Goal: Transaction & Acquisition: Purchase product/service

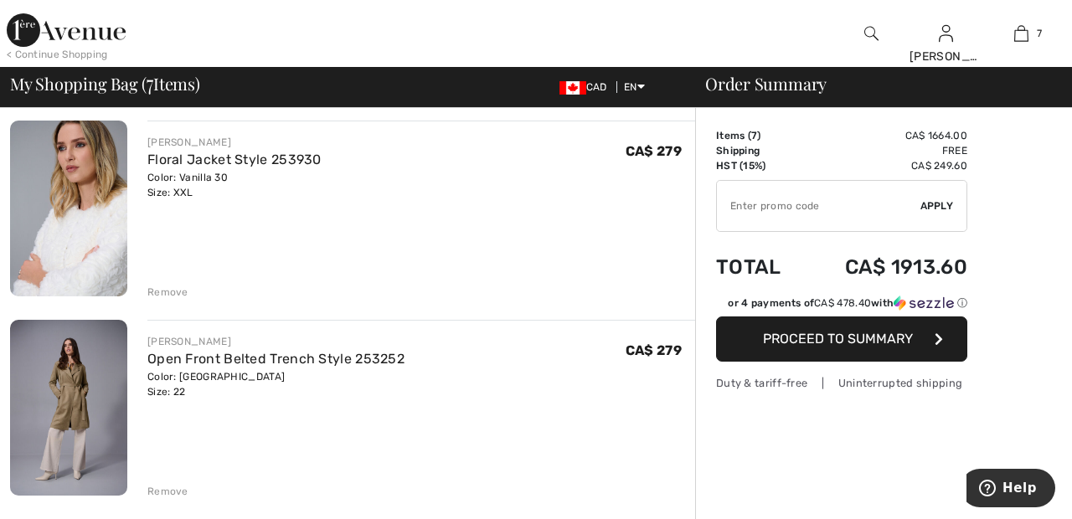
scroll to position [126, 0]
click at [162, 288] on div "Remove" at bounding box center [167, 291] width 41 height 15
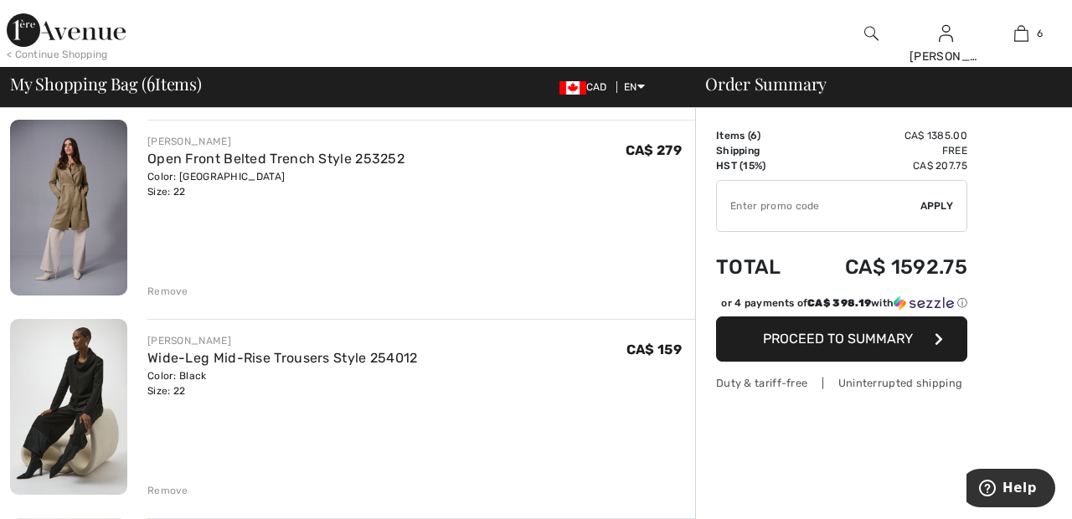
click at [175, 292] on div "Remove" at bounding box center [167, 291] width 41 height 15
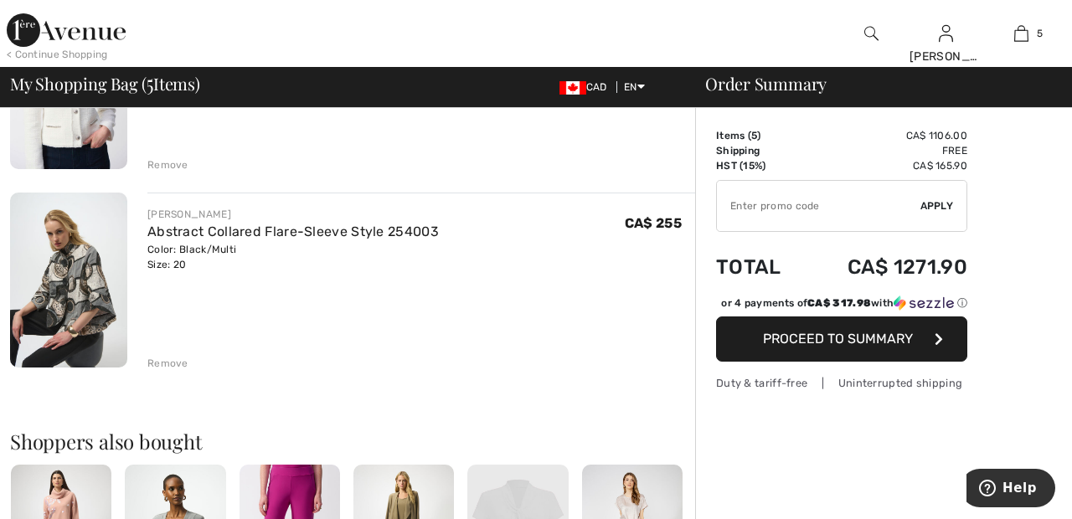
scroll to position [852, 0]
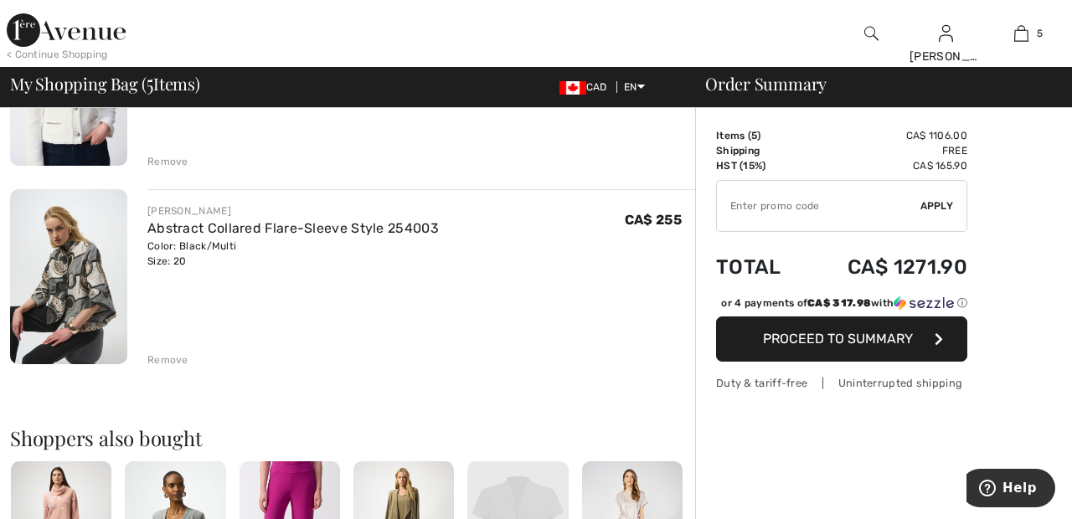
click at [168, 365] on div "Remove" at bounding box center [167, 360] width 41 height 15
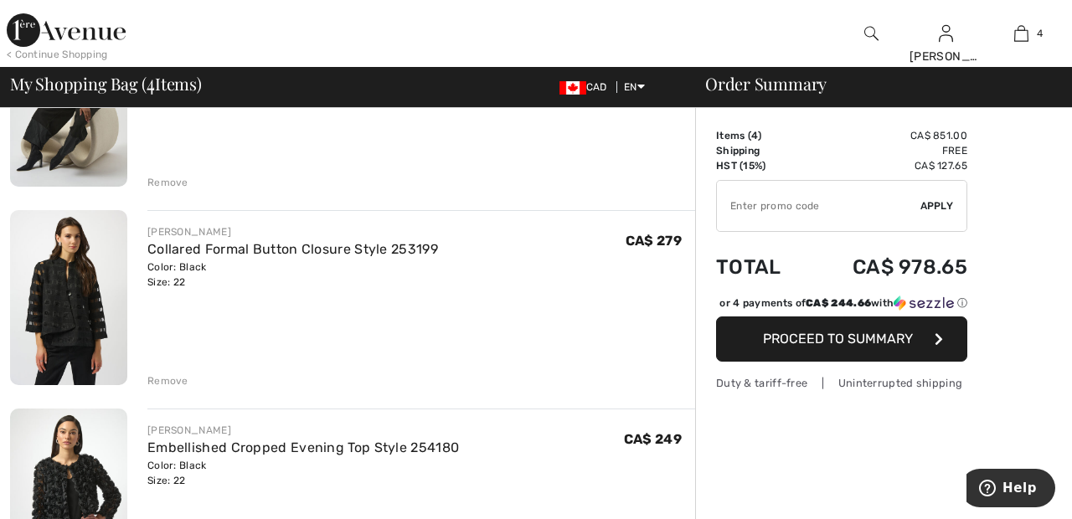
scroll to position [0, 0]
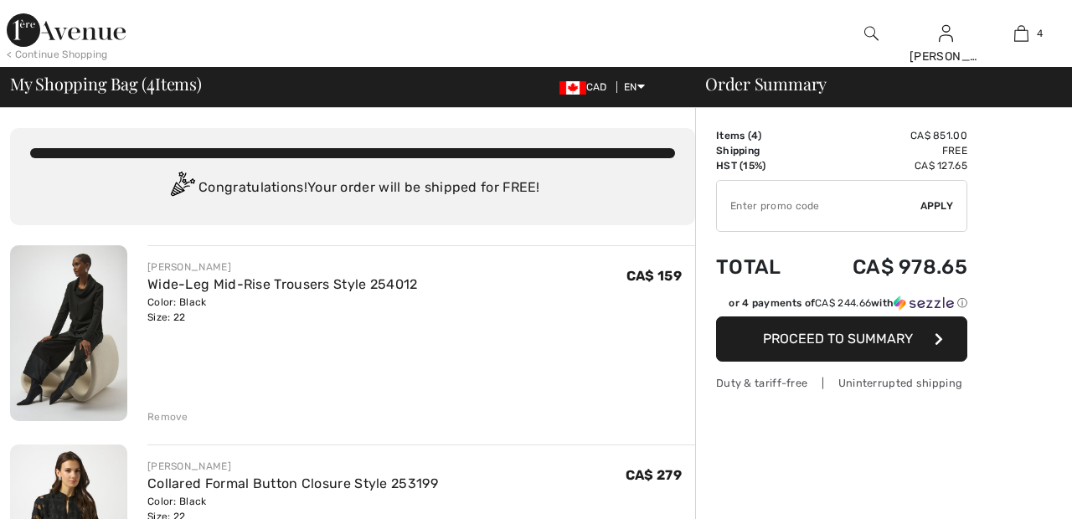
checkbox input "true"
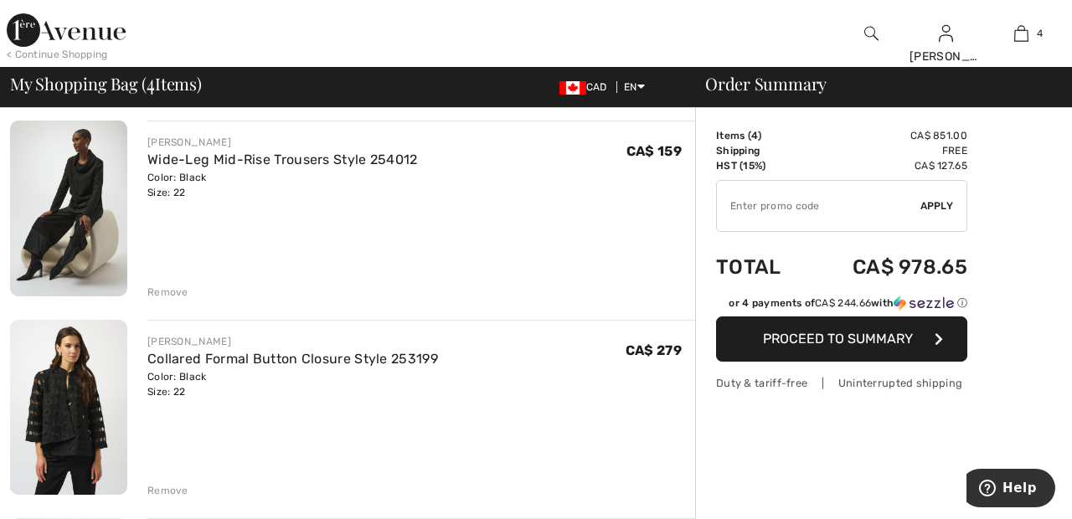
scroll to position [117, 0]
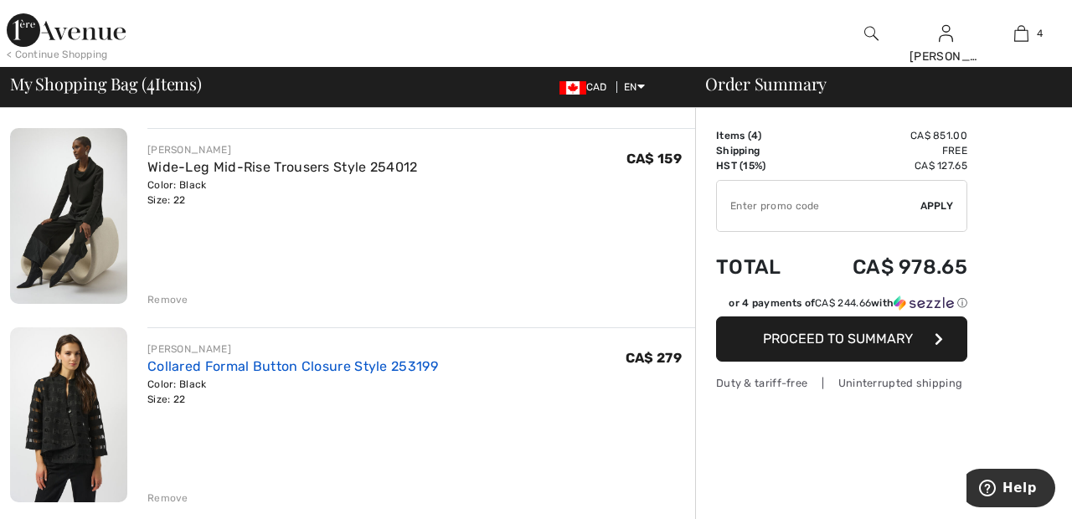
click at [404, 358] on link "Collared Formal Button Closure Style 253199" at bounding box center [292, 366] width 291 height 16
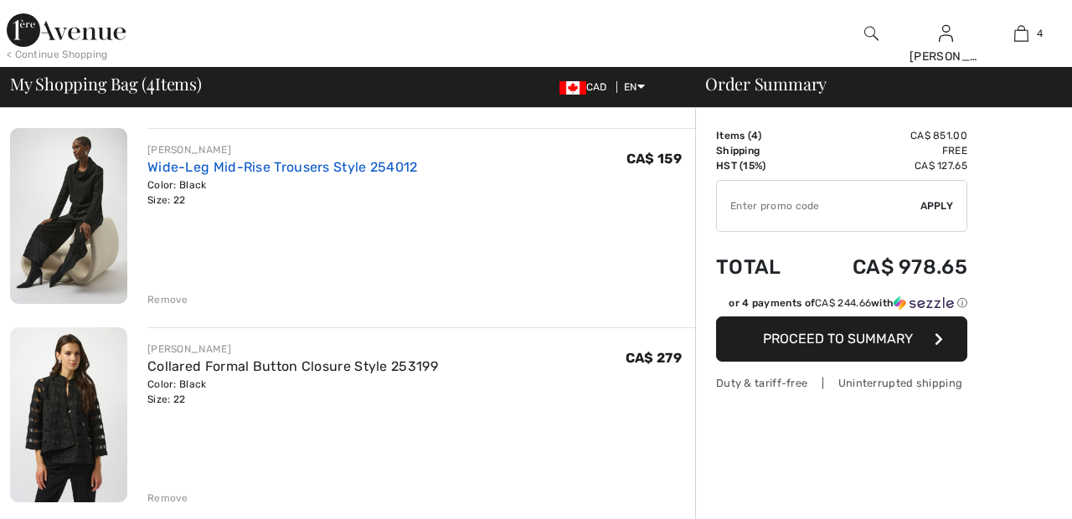
click at [402, 161] on link "Wide-Leg Mid-Rise Trousers Style 254012" at bounding box center [282, 167] width 270 height 16
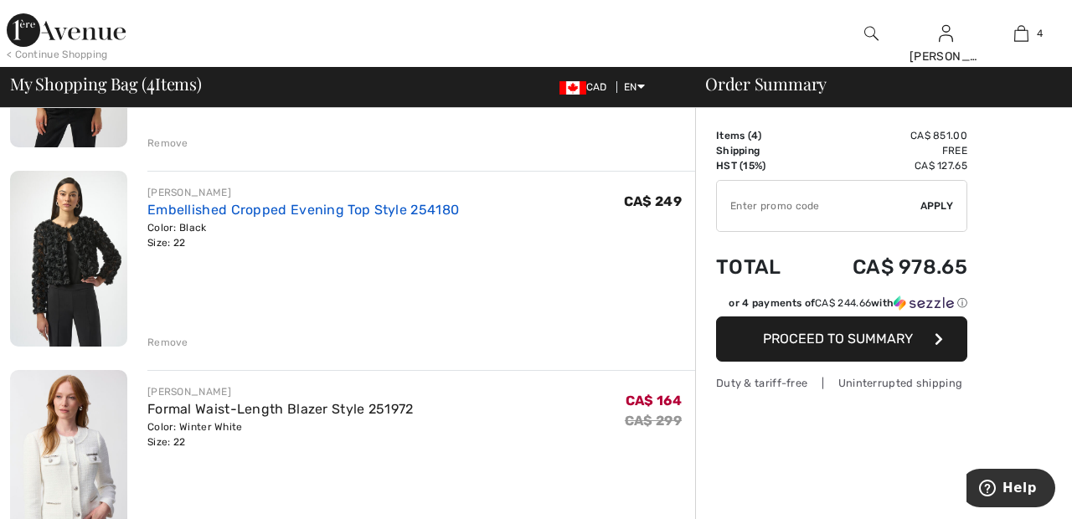
click at [425, 214] on link "Embellished Cropped Evening Top Style 254180" at bounding box center [302, 210] width 311 height 16
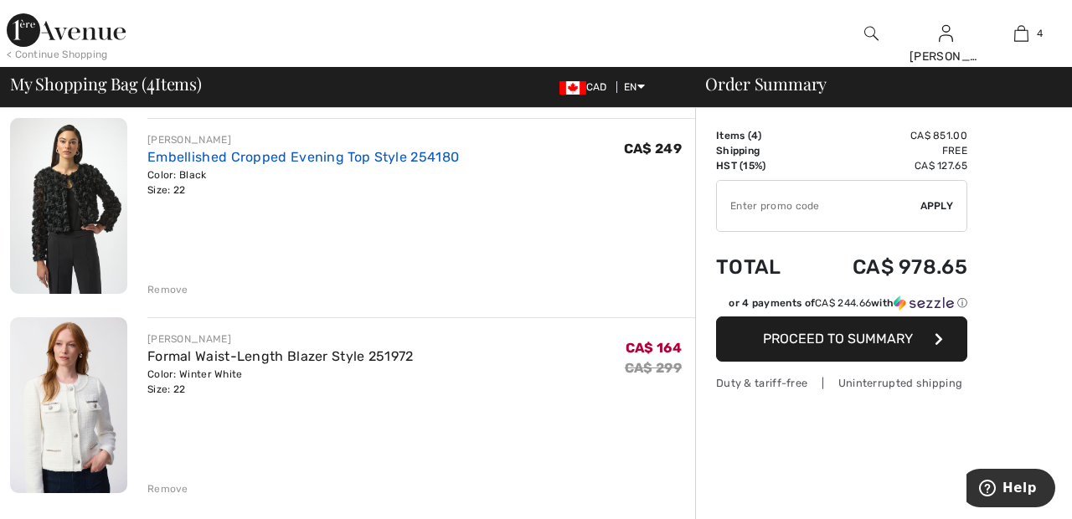
scroll to position [553, 0]
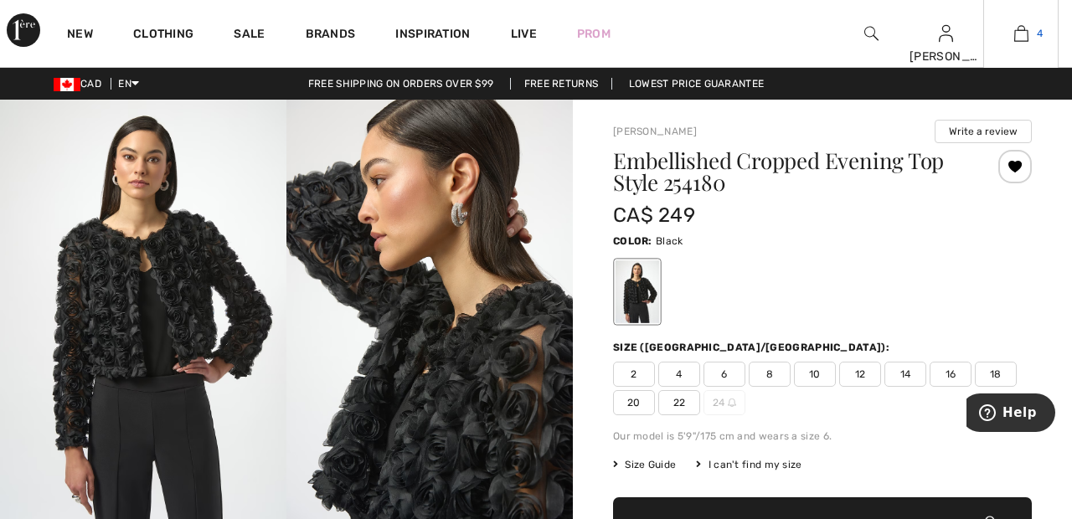
click at [1028, 31] on link "4" at bounding box center [1021, 33] width 74 height 20
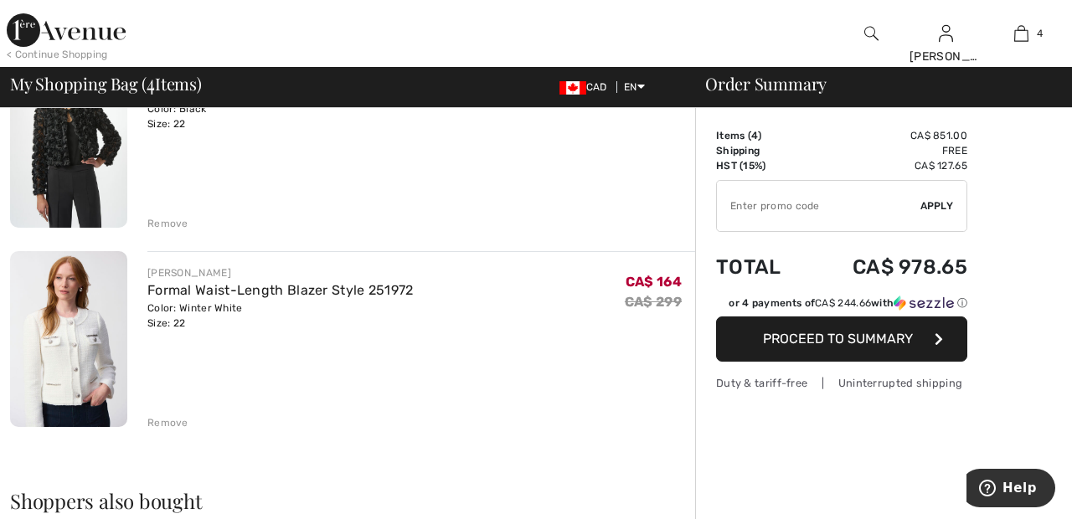
scroll to position [594, 0]
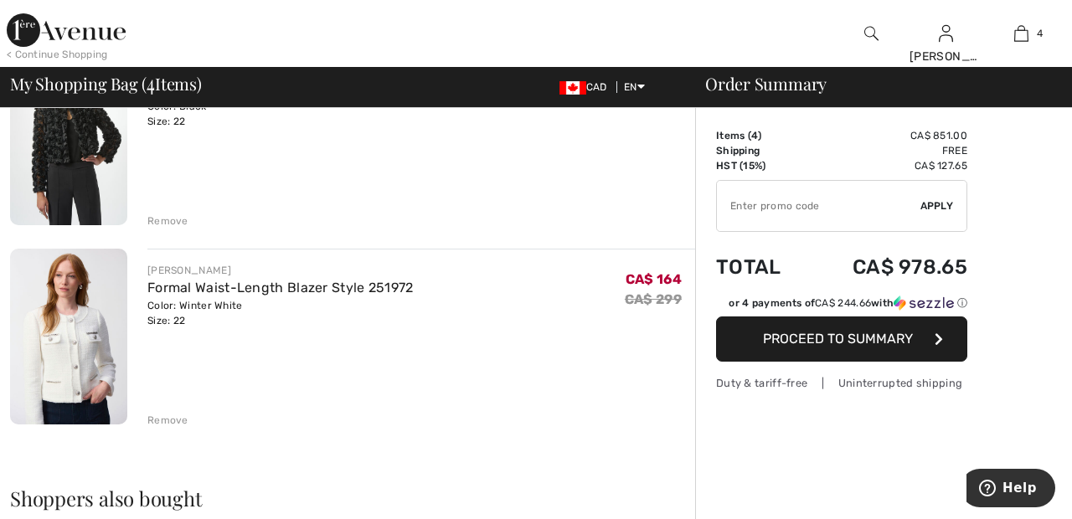
click at [158, 425] on div "Remove" at bounding box center [167, 420] width 41 height 15
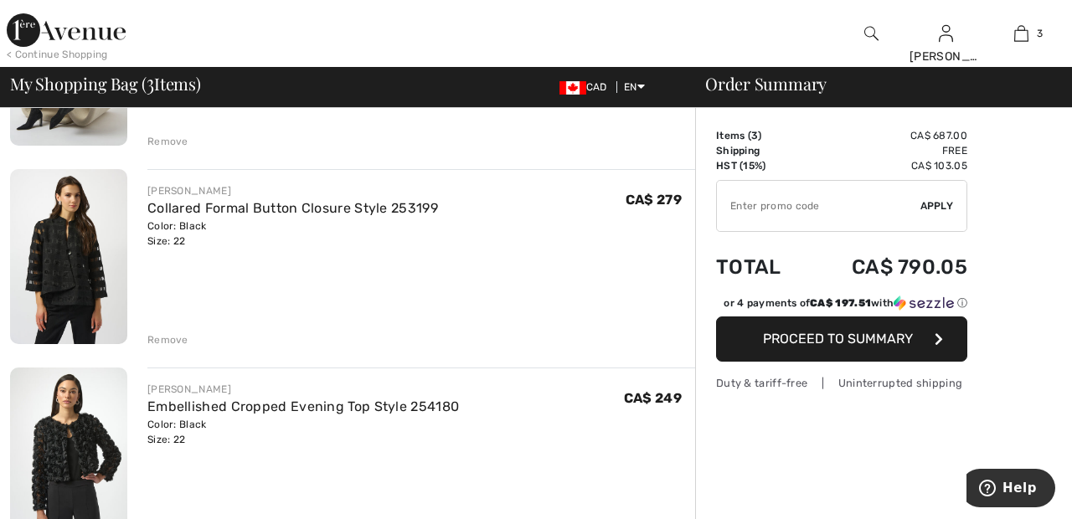
scroll to position [276, 0]
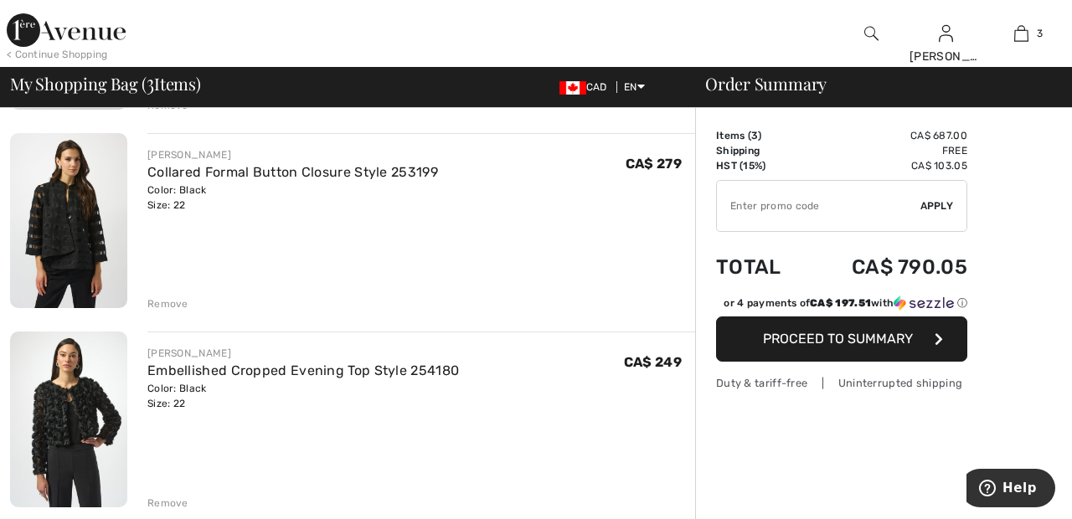
click at [1027, 309] on div "Order Summary Details Items ( 3 ) CA$ 687.00 Promo code CA$ 0.00 Shipping Free …" at bounding box center [883, 495] width 377 height 1397
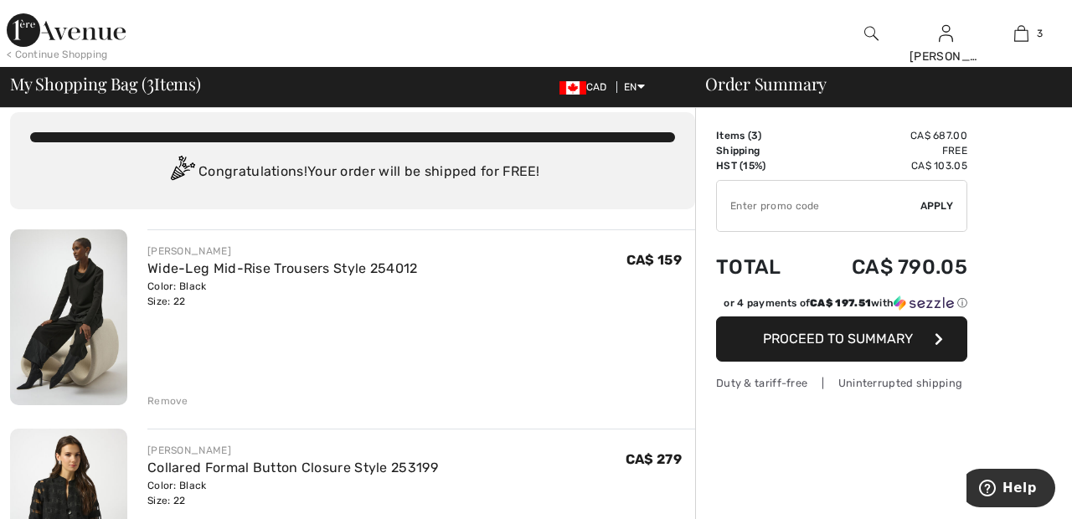
scroll to position [0, 0]
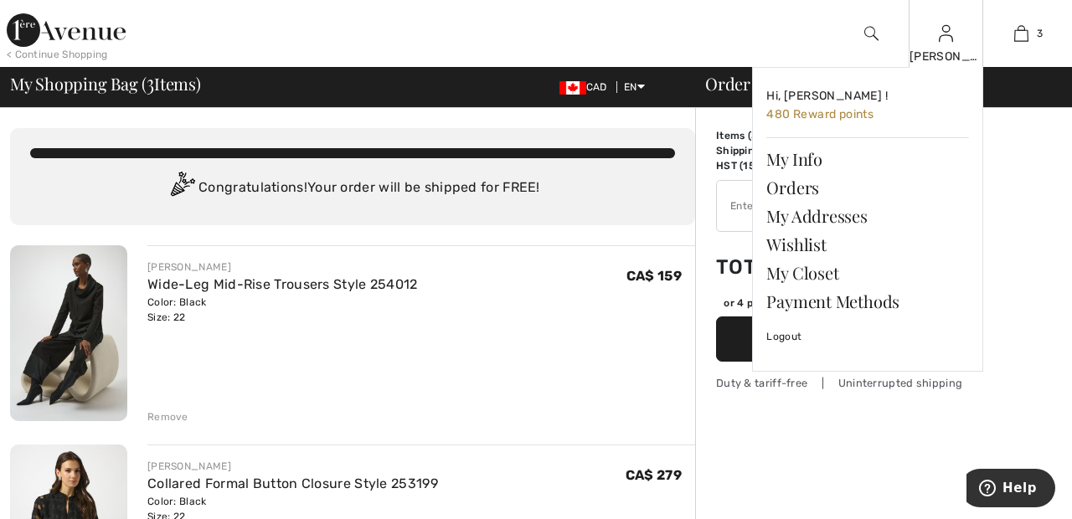
click at [943, 40] on img at bounding box center [946, 33] width 14 height 20
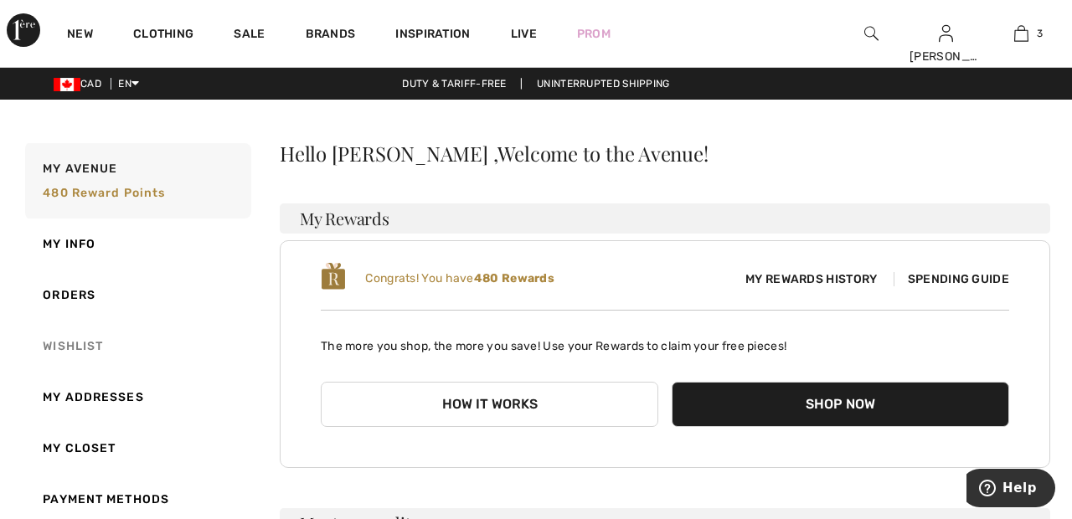
click at [89, 340] on link "Wishlist" at bounding box center [136, 346] width 229 height 51
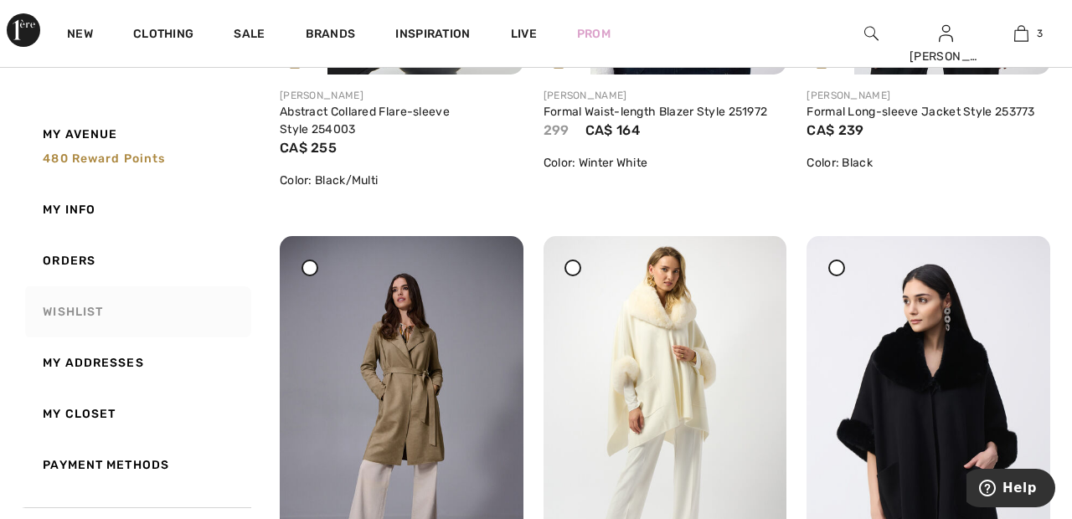
scroll to position [587, 0]
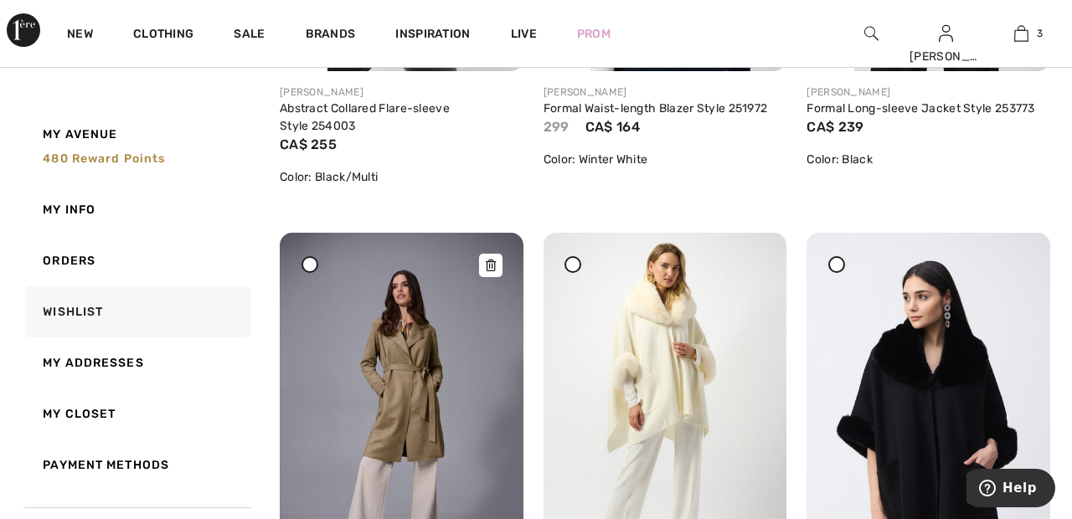
click at [312, 275] on img at bounding box center [402, 415] width 244 height 365
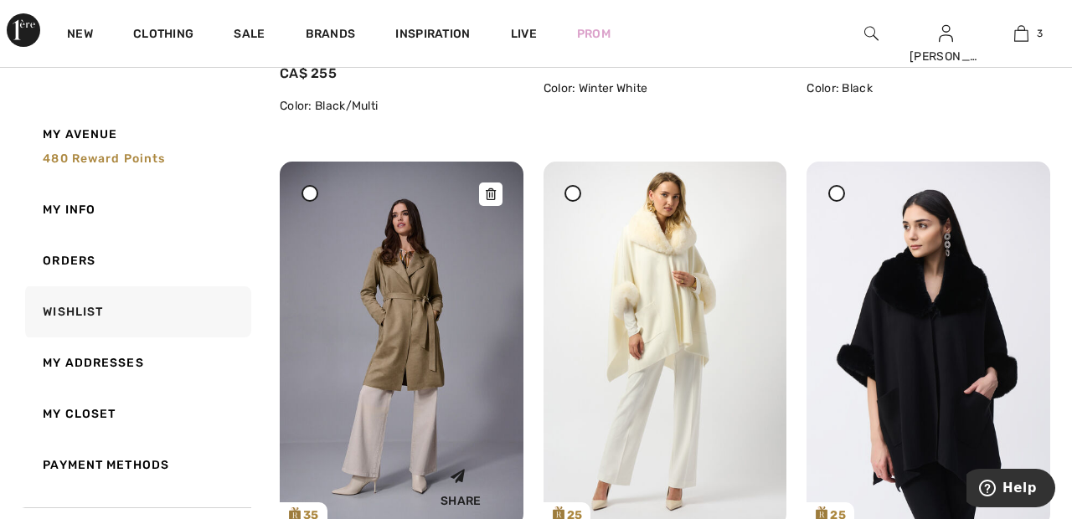
scroll to position [667, 0]
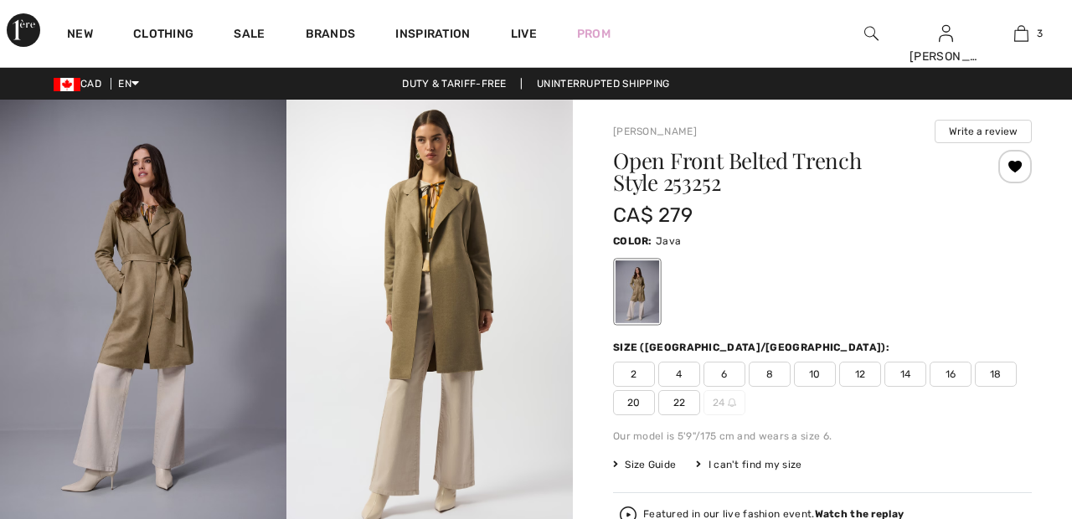
click at [1021, 174] on div at bounding box center [1014, 166] width 33 height 33
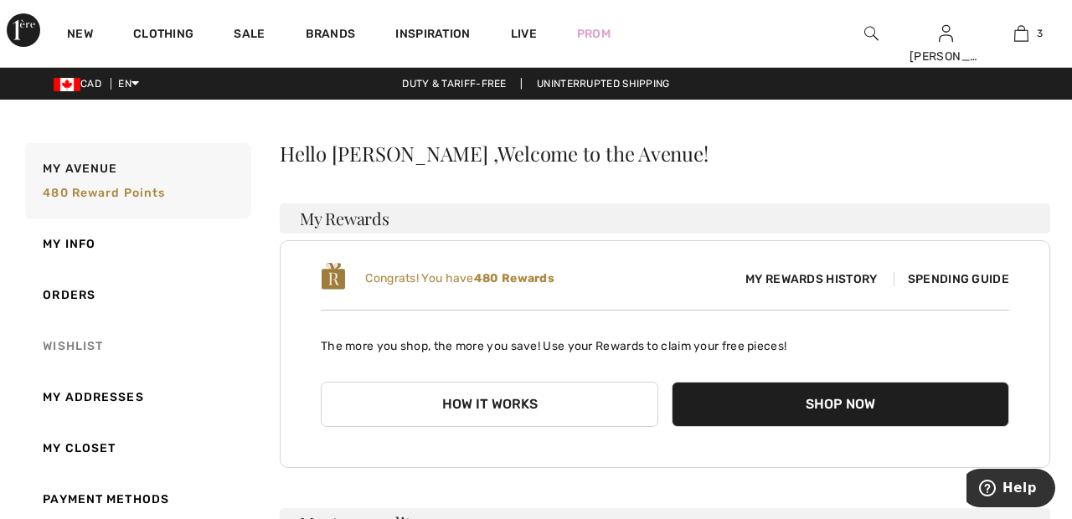
click at [80, 343] on link "Wishlist" at bounding box center [136, 346] width 229 height 51
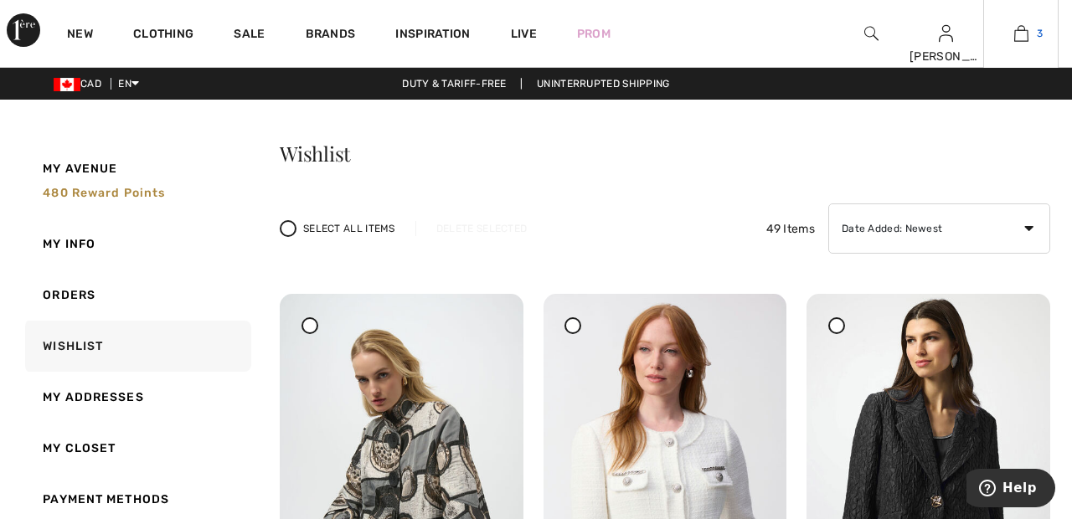
click at [1028, 41] on link "3" at bounding box center [1021, 33] width 74 height 20
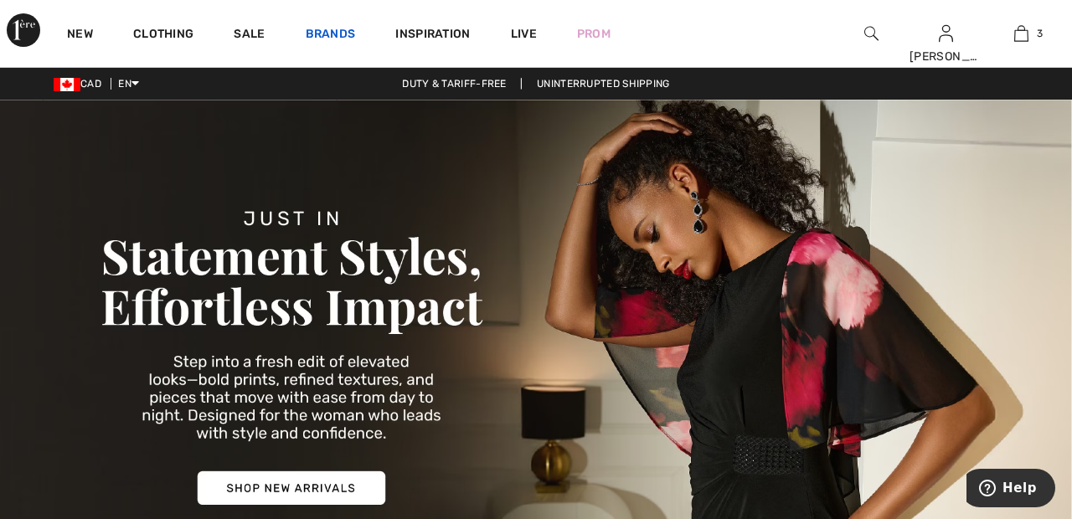
click at [332, 33] on link "Brands" at bounding box center [331, 36] width 50 height 18
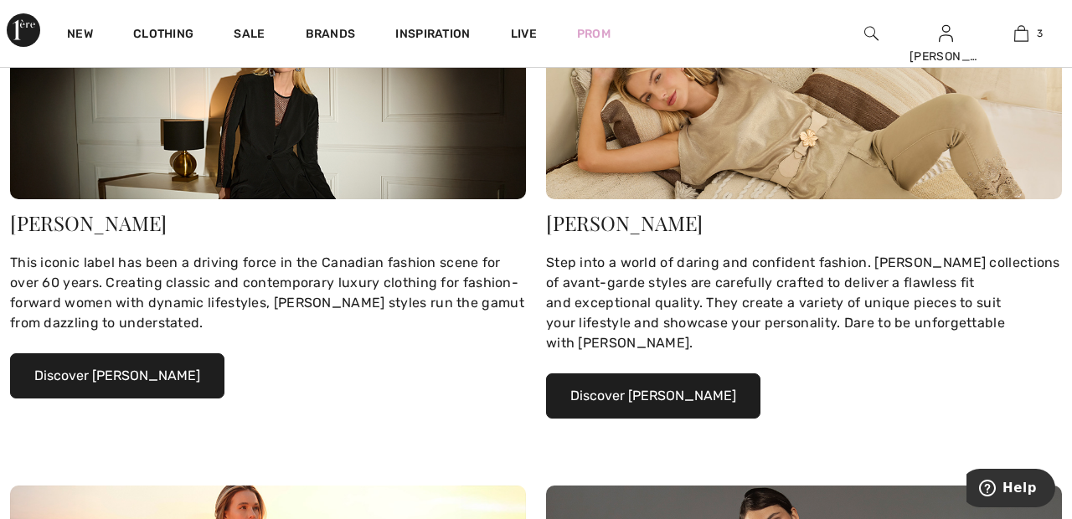
scroll to position [284, 0]
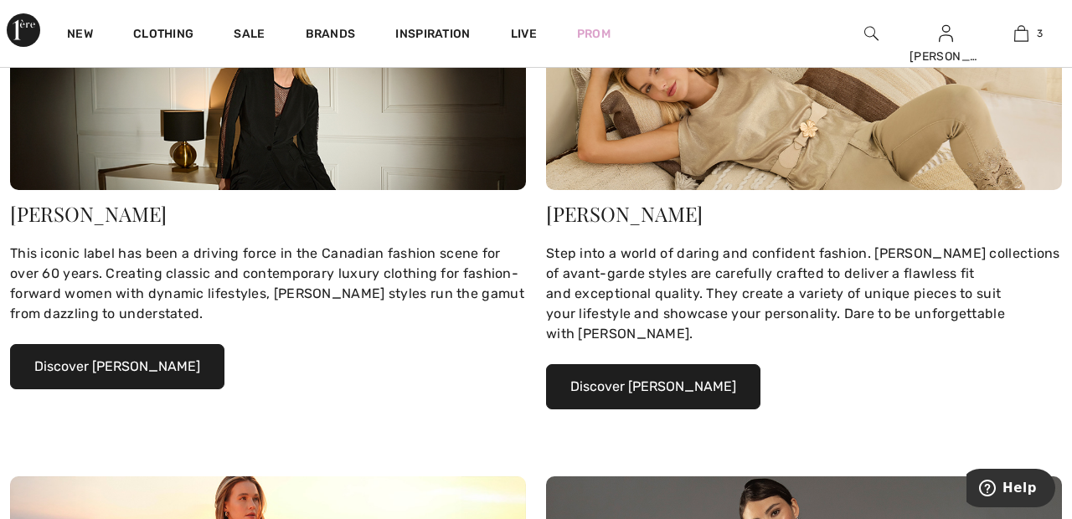
click at [152, 357] on button "Discover Joseph Ribkoff" at bounding box center [117, 366] width 214 height 45
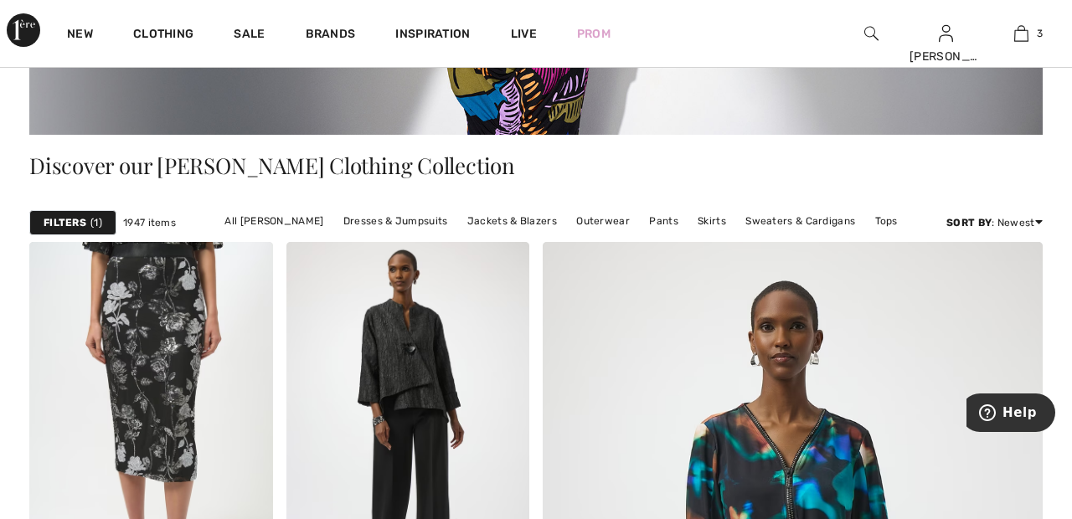
scroll to position [302, 0]
click at [883, 215] on link "Tops" at bounding box center [886, 220] width 39 height 22
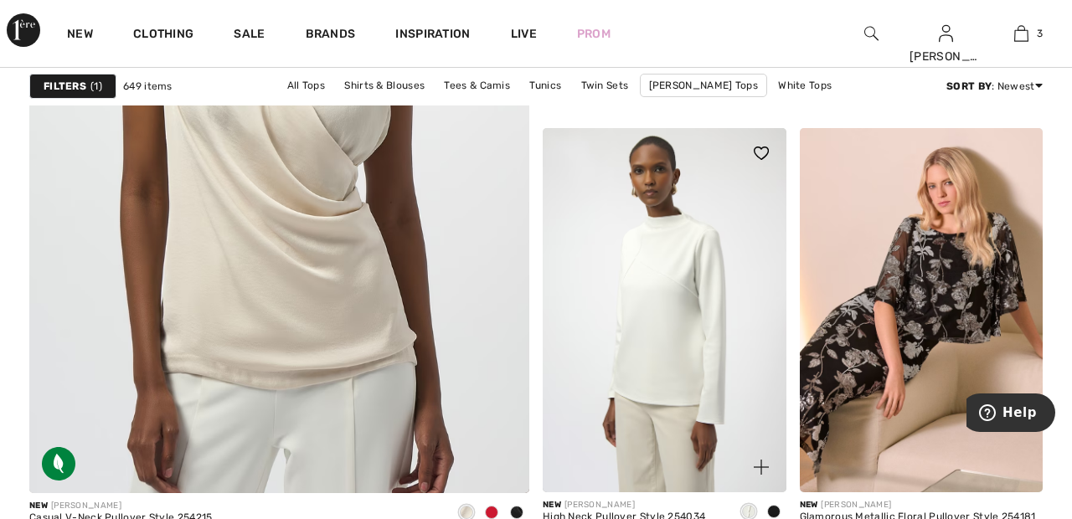
click at [686, 317] on img at bounding box center [665, 310] width 244 height 365
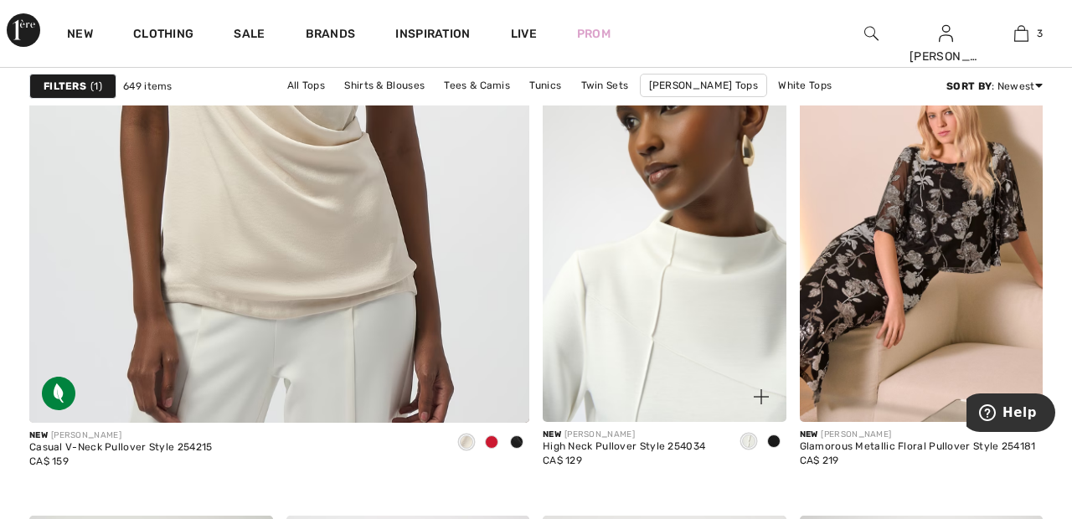
scroll to position [4216, 0]
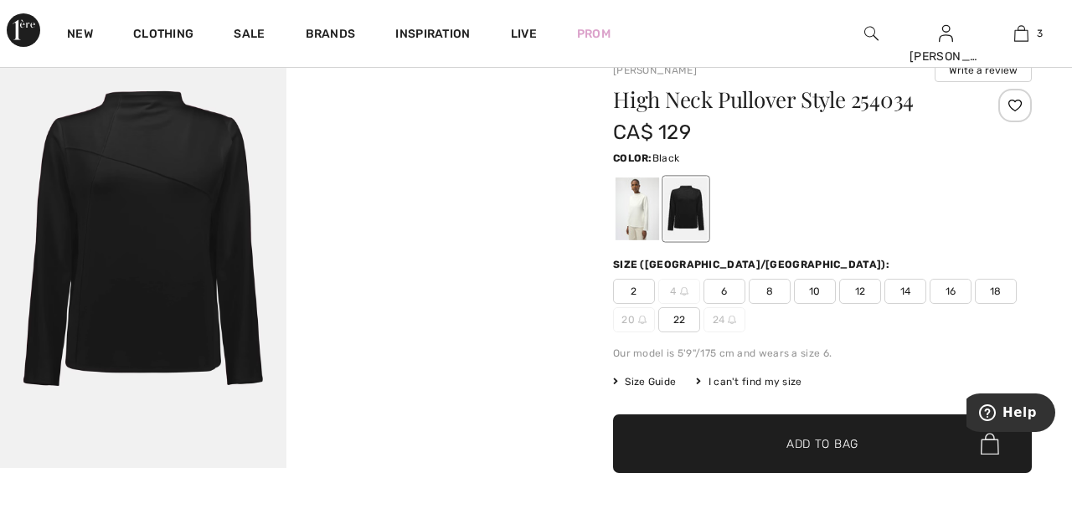
click at [633, 203] on div at bounding box center [637, 209] width 44 height 63
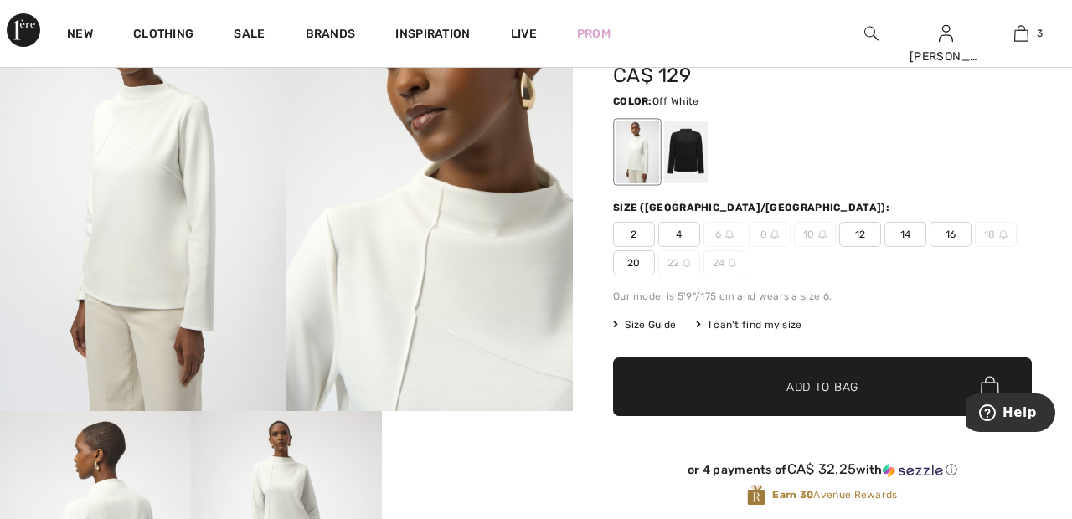
scroll to position [121, 0]
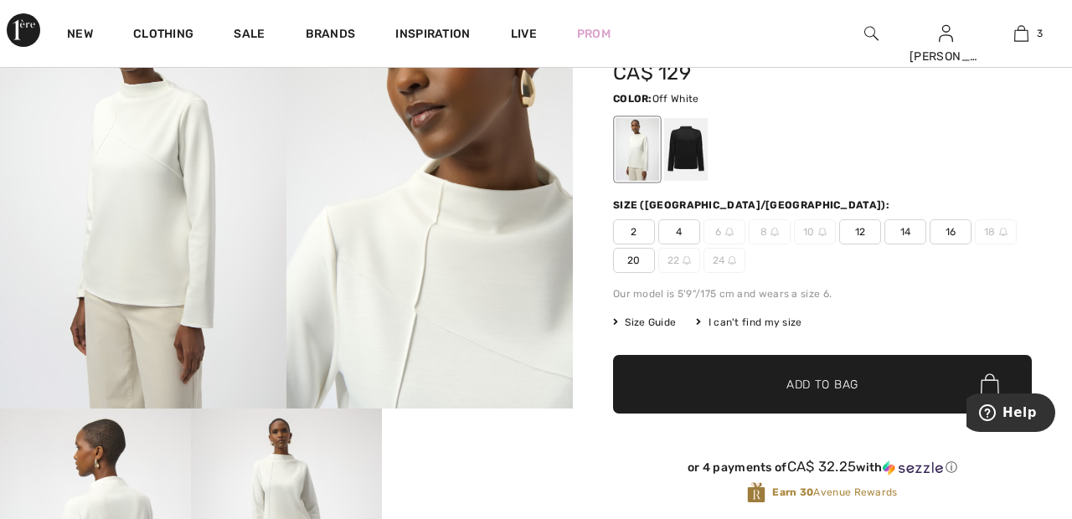
click at [638, 255] on span "20" at bounding box center [634, 260] width 42 height 25
click at [774, 387] on span "✔ Added to Bag" at bounding box center [797, 385] width 102 height 18
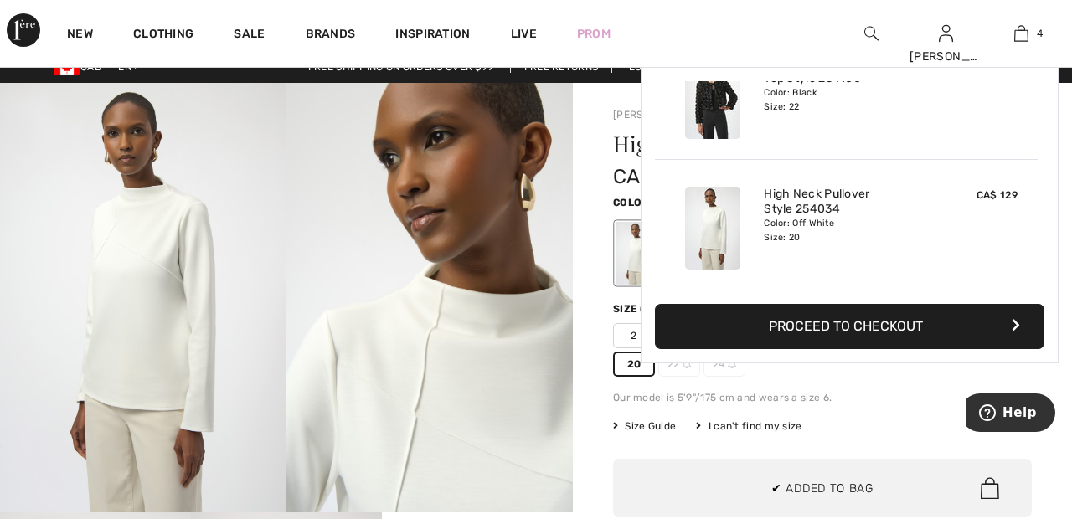
scroll to position [0, 0]
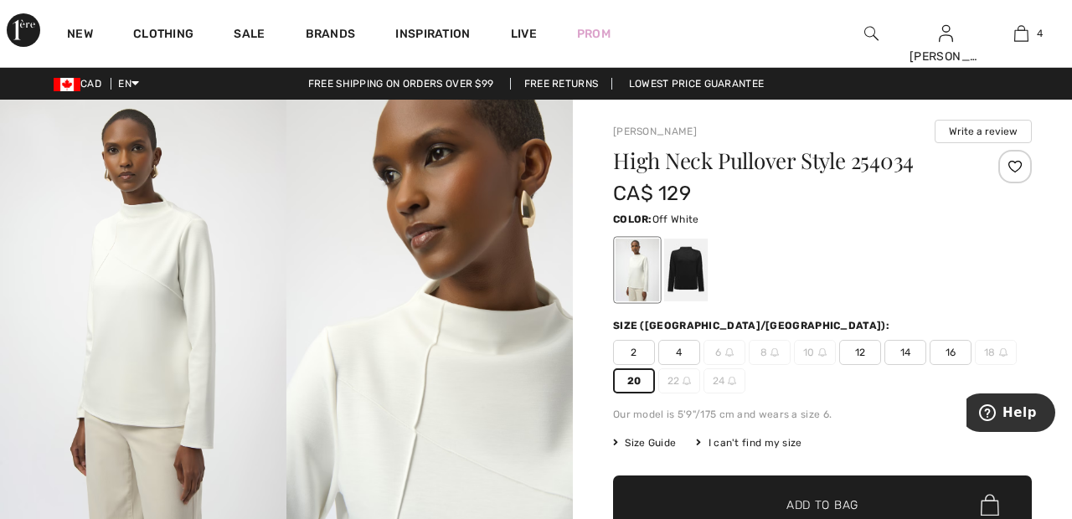
click at [1016, 165] on div at bounding box center [1014, 166] width 33 height 33
click at [687, 268] on div at bounding box center [686, 270] width 44 height 63
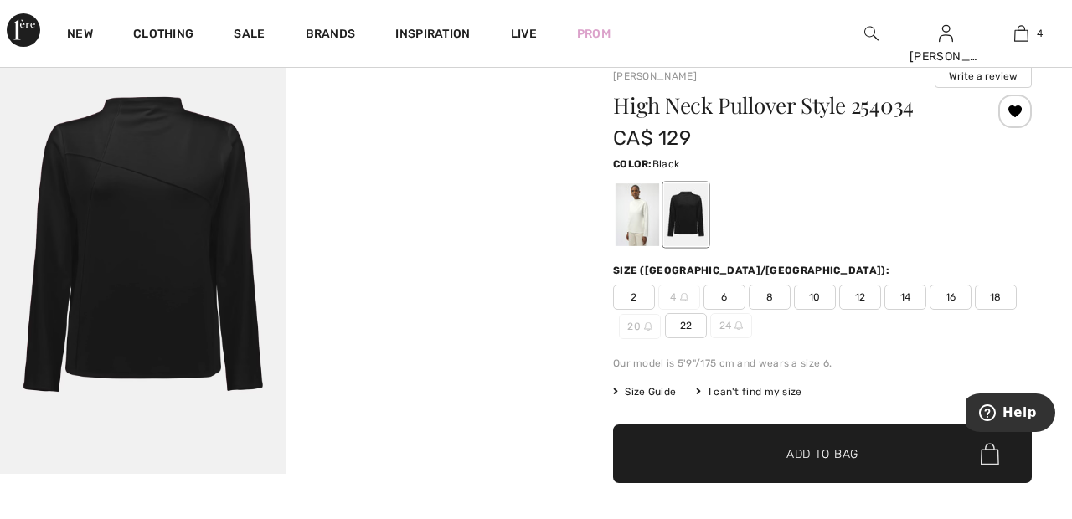
scroll to position [55, 0]
click at [691, 327] on span "22" at bounding box center [686, 325] width 42 height 25
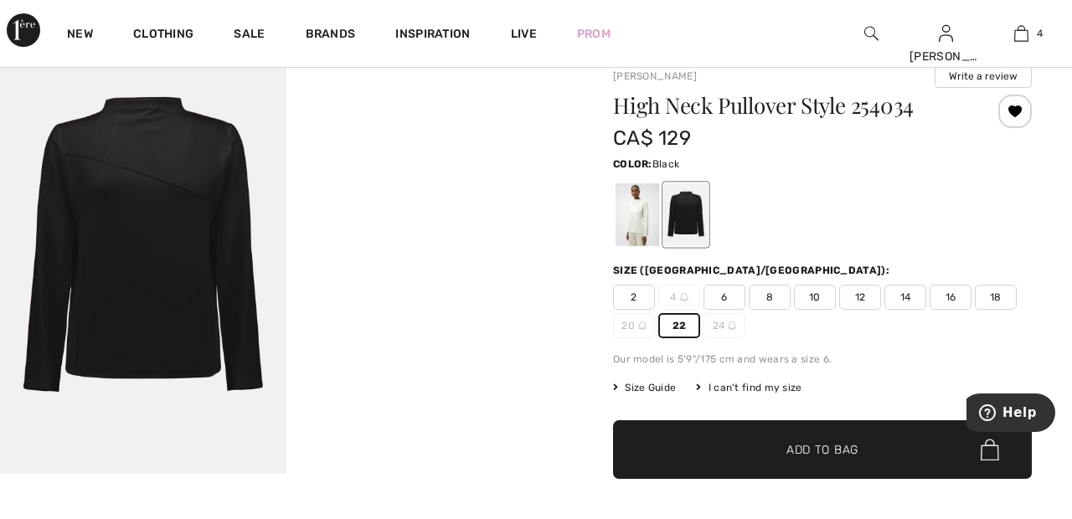
click at [870, 449] on span "✔ Added to Bag Add to Bag" at bounding box center [822, 449] width 419 height 59
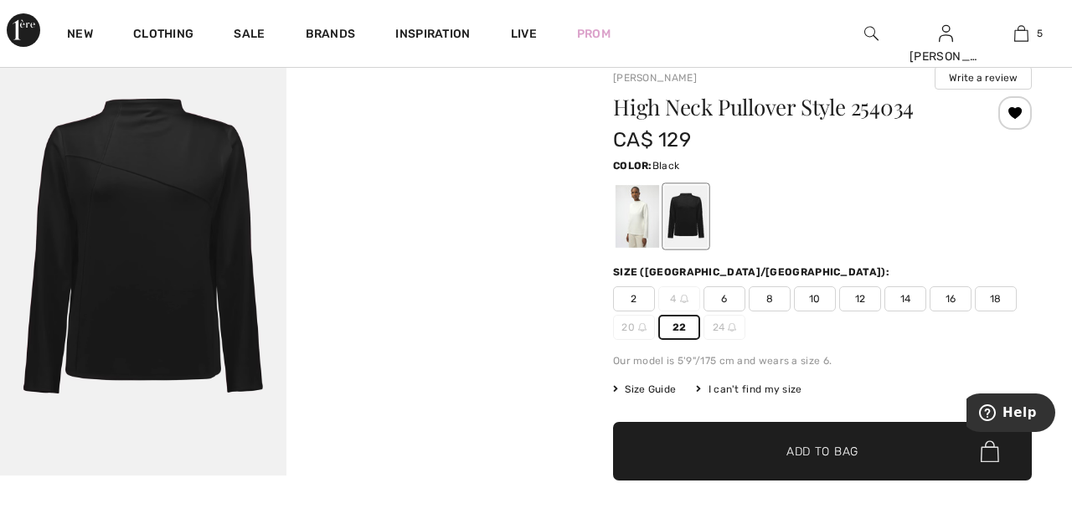
scroll to position [0, 0]
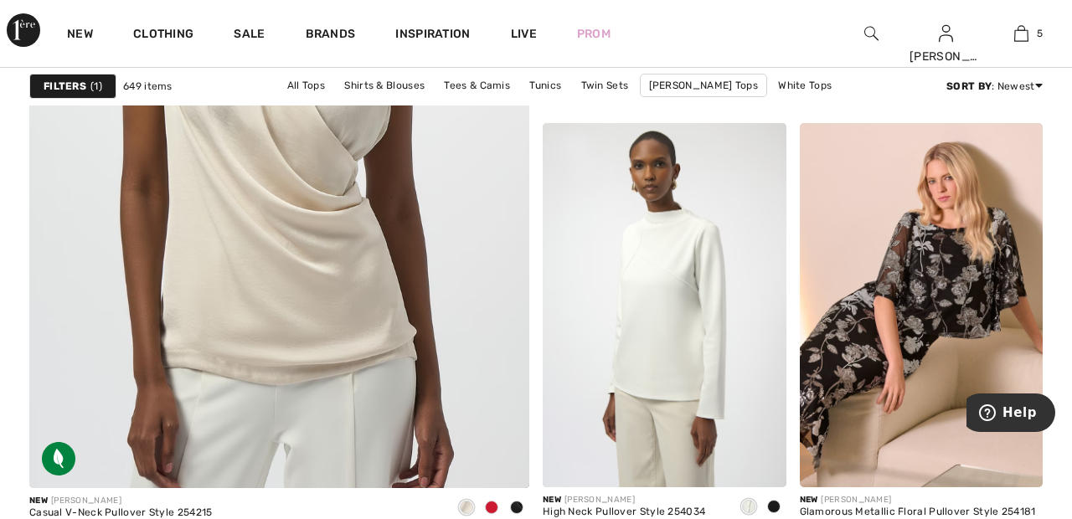
scroll to position [4147, 0]
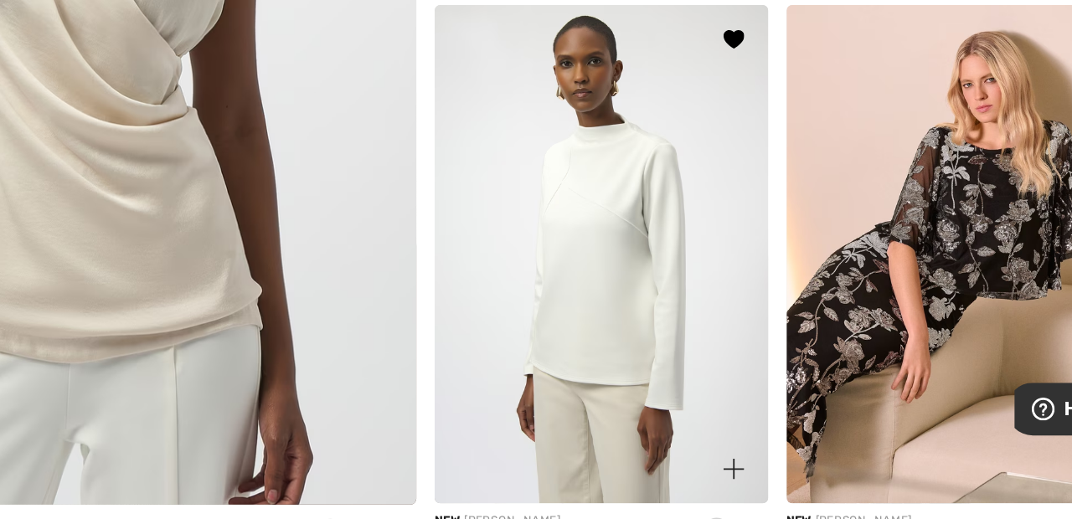
click at [683, 298] on img at bounding box center [665, 299] width 244 height 365
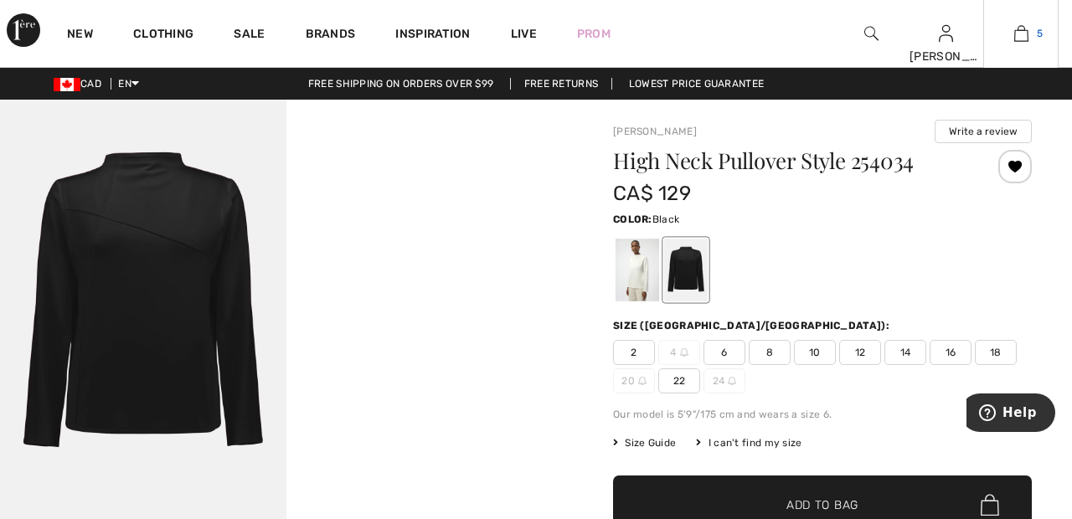
click at [1024, 37] on img at bounding box center [1021, 33] width 14 height 20
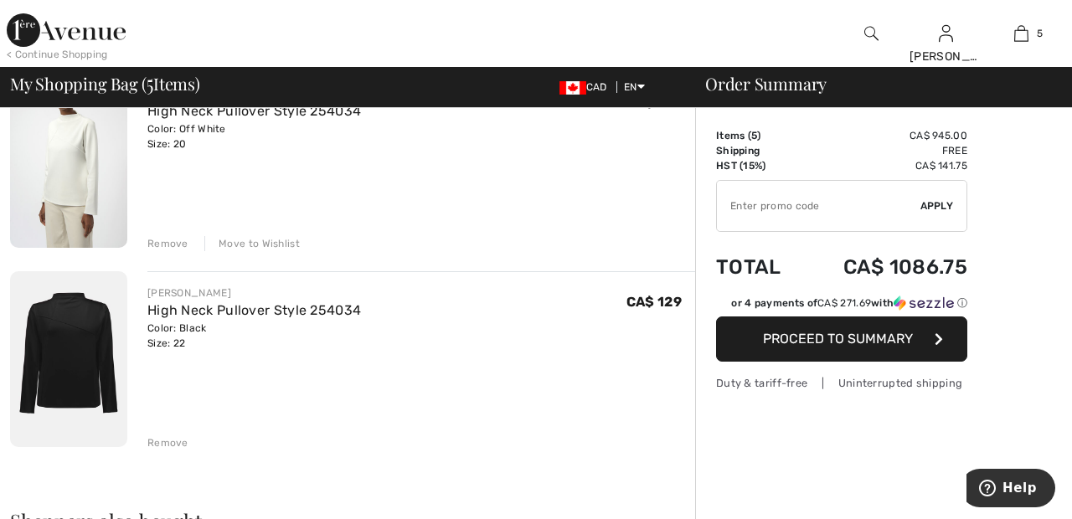
scroll to position [760, 0]
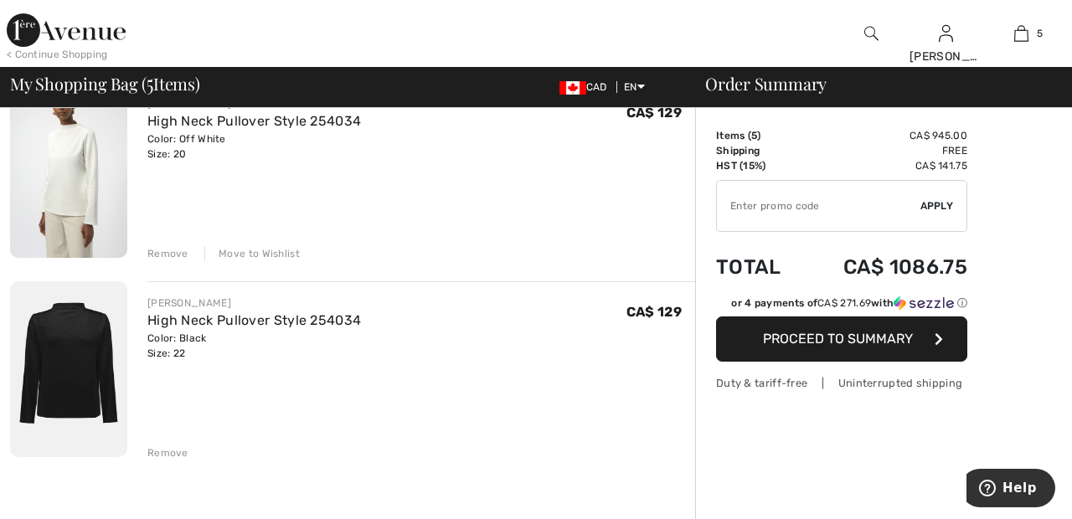
click at [176, 450] on div "Remove" at bounding box center [167, 452] width 41 height 15
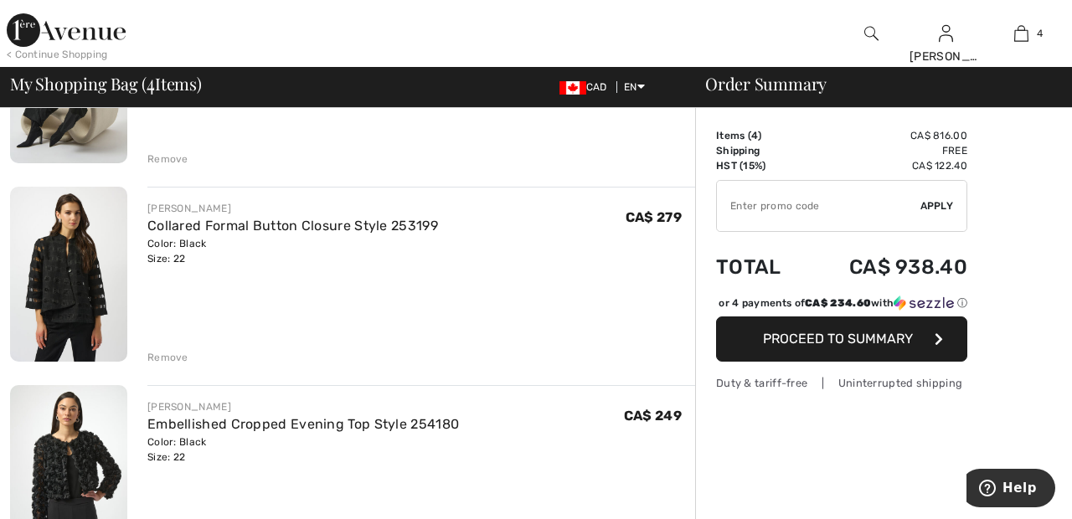
scroll to position [259, 0]
click at [420, 219] on link "Collared Formal Button Closure Style 253199" at bounding box center [292, 225] width 291 height 16
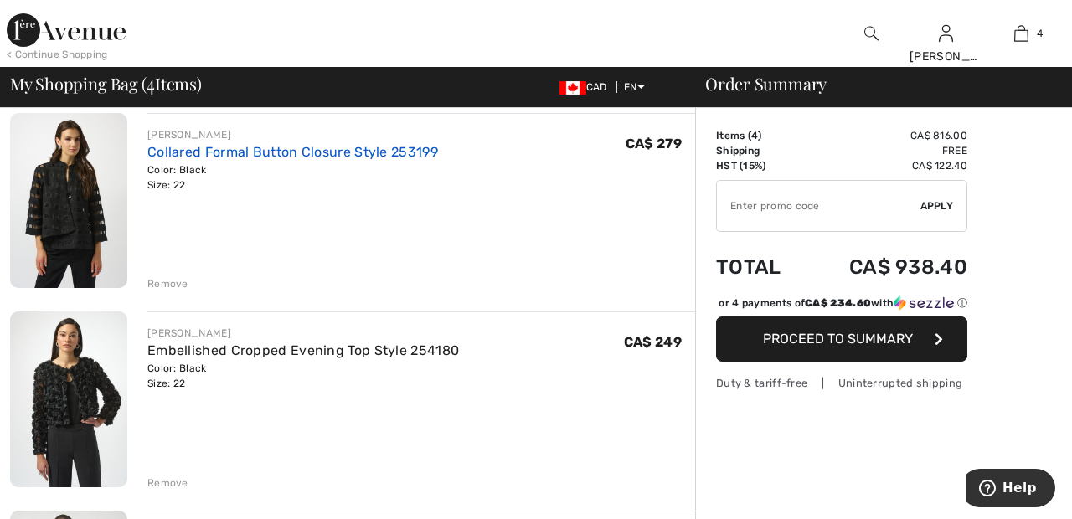
scroll to position [339, 0]
